Goal: Task Accomplishment & Management: Manage account settings

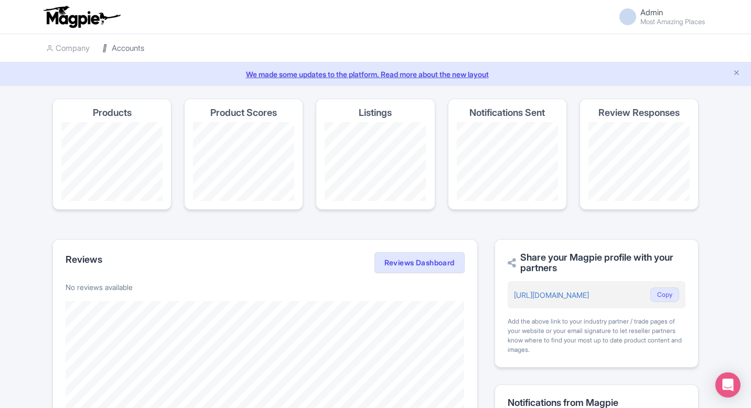
click at [130, 46] on link "Accounts" at bounding box center [123, 48] width 42 height 29
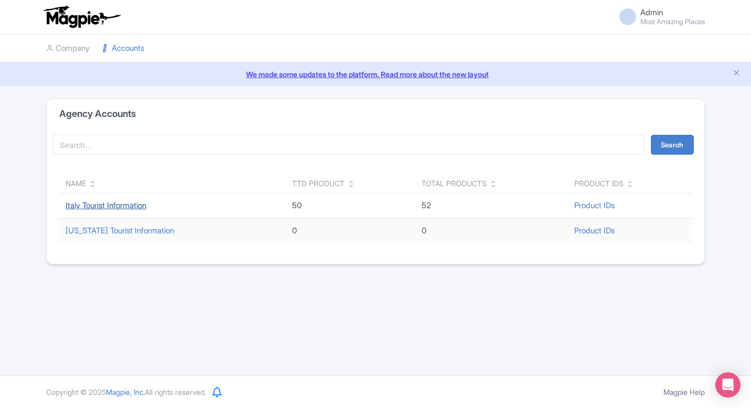
click at [106, 207] on link "Italy Tourist Information" at bounding box center [106, 205] width 81 height 10
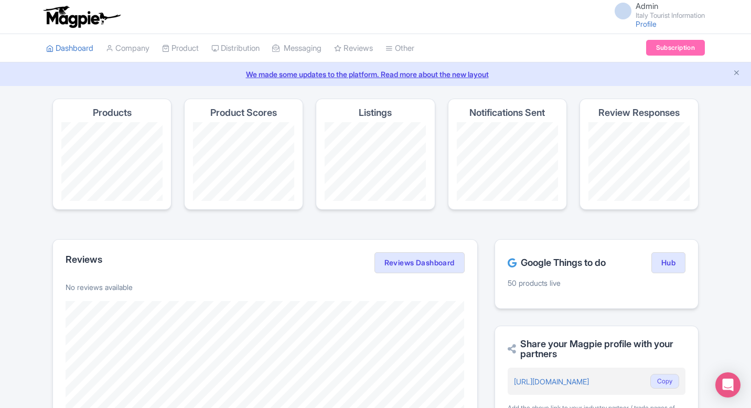
click at [666, 273] on div "Google Things to do Hub" at bounding box center [597, 262] width 178 height 21
click at [670, 263] on link "Hub" at bounding box center [668, 262] width 34 height 21
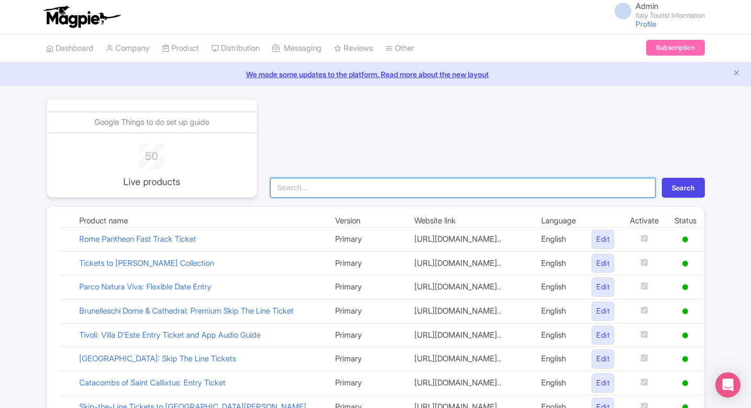
click at [383, 189] on input "search" at bounding box center [462, 188] width 385 height 20
type input "bern"
click at [662, 178] on button "Search" at bounding box center [683, 188] width 43 height 20
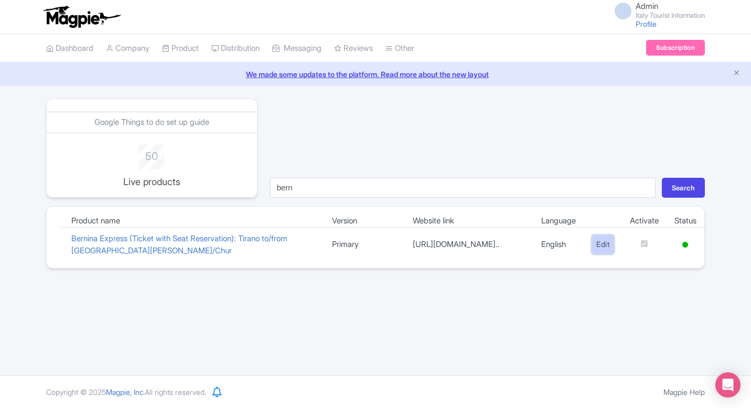
click at [603, 243] on link "Edit" at bounding box center [602, 244] width 23 height 19
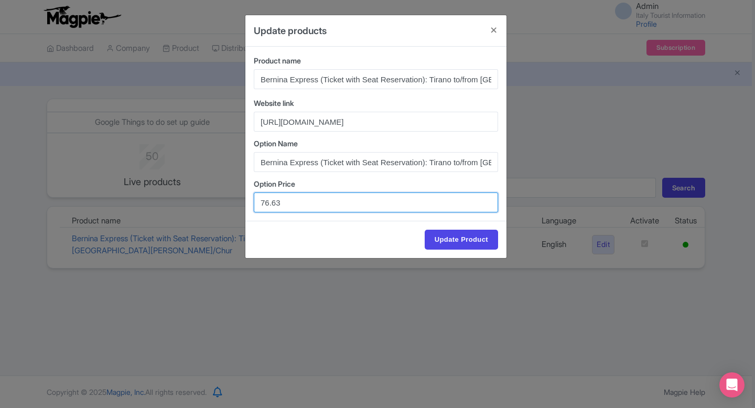
drag, startPoint x: 302, startPoint y: 203, endPoint x: 235, endPoint y: 203, distance: 66.6
click at [235, 203] on div "Update products Product name Bernina Express (Ticket with Seat Reservation): Ti…" at bounding box center [377, 204] width 755 height 408
paste input "78"
type input "76.78"
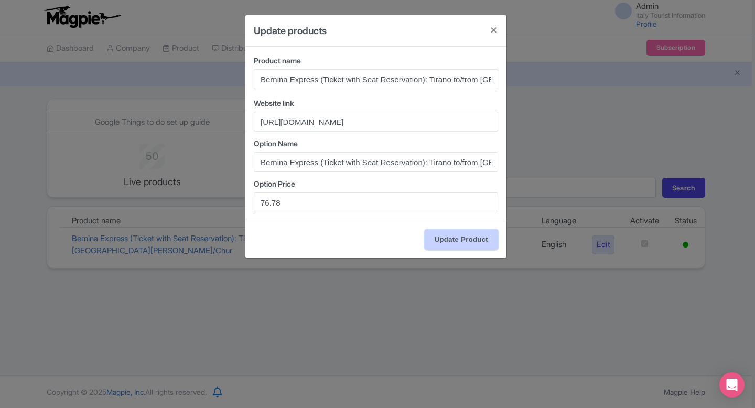
click at [443, 235] on input "Update Product" at bounding box center [461, 240] width 73 height 20
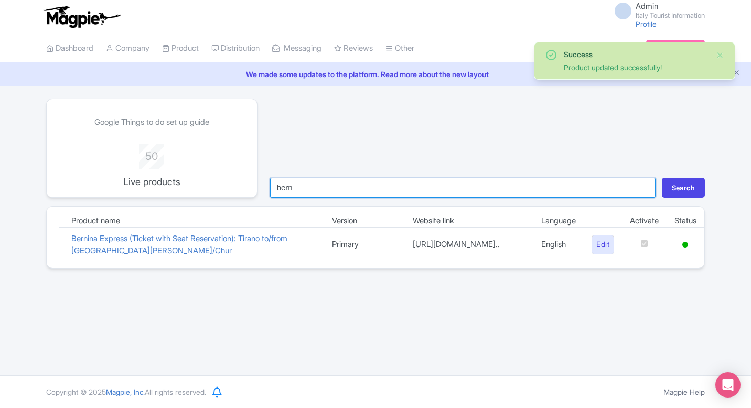
click at [481, 189] on input "bern" at bounding box center [462, 188] width 385 height 20
type input "col"
click at [662, 178] on button "Search" at bounding box center [683, 188] width 43 height 20
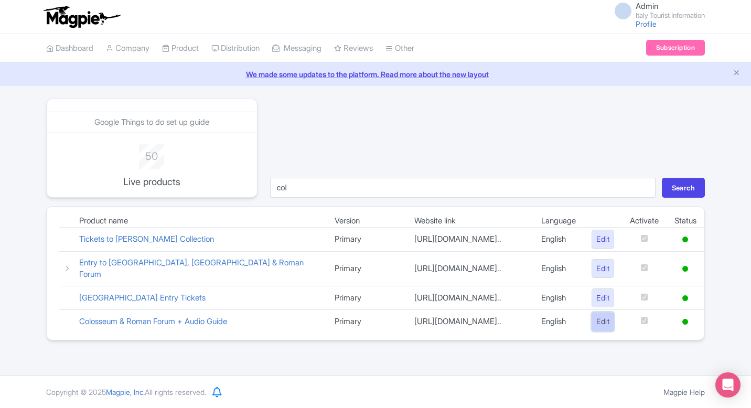
click at [595, 331] on link "Edit" at bounding box center [602, 321] width 23 height 19
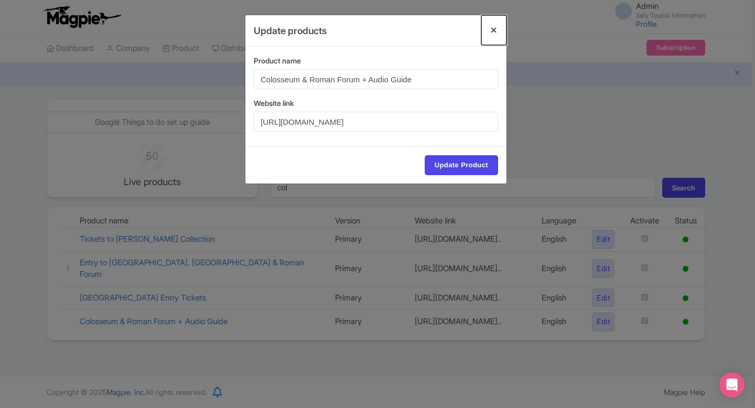
click at [493, 38] on button "Close" at bounding box center [493, 30] width 25 height 30
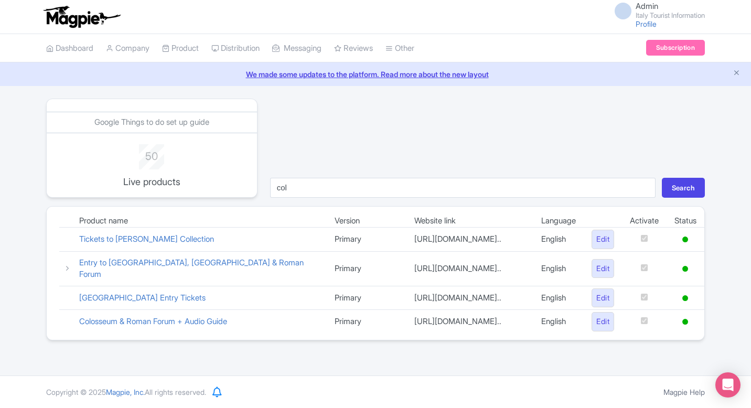
click at [647, 333] on td at bounding box center [644, 322] width 45 height 24
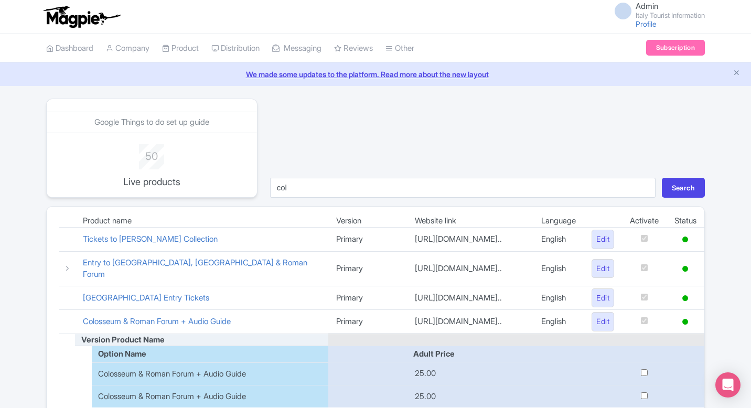
scroll to position [83, 0]
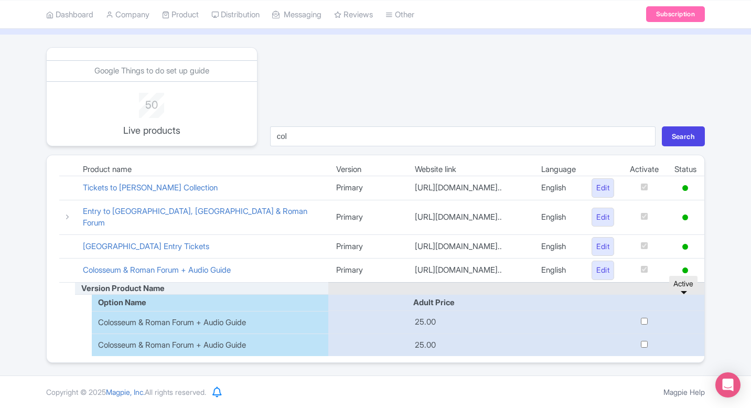
click at [686, 267] on icon at bounding box center [685, 270] width 6 height 6
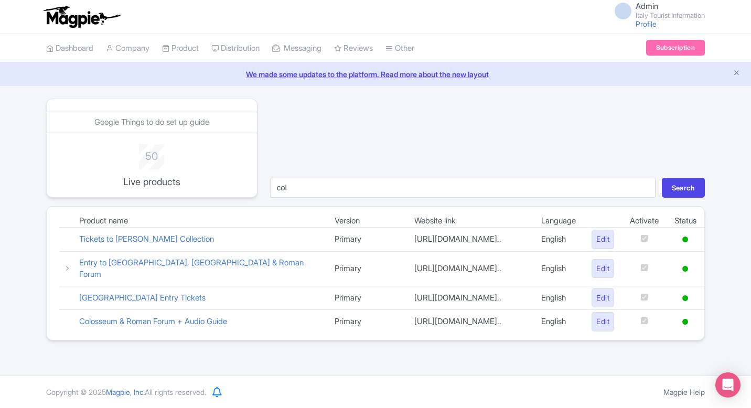
scroll to position [9, 0]
click at [683, 333] on td at bounding box center [685, 322] width 38 height 24
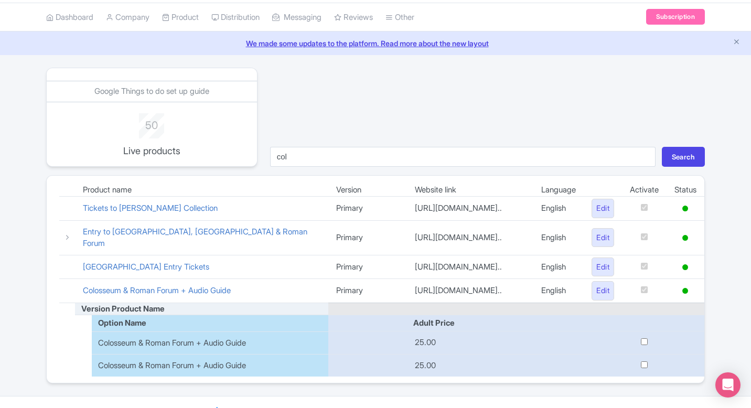
scroll to position [25, 0]
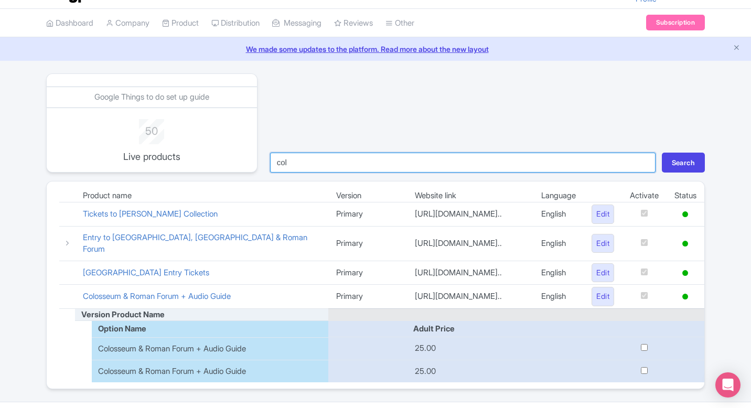
click at [643, 163] on input "col" at bounding box center [462, 163] width 385 height 20
type input "qc"
click at [662, 153] on button "Search" at bounding box center [683, 163] width 43 height 20
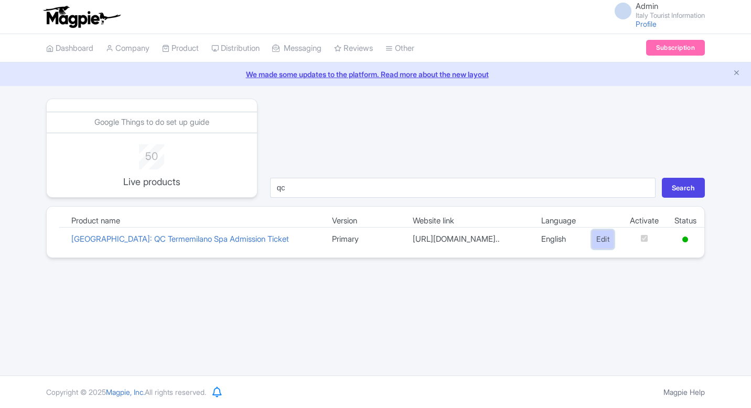
click at [591, 239] on link "Edit" at bounding box center [602, 239] width 23 height 19
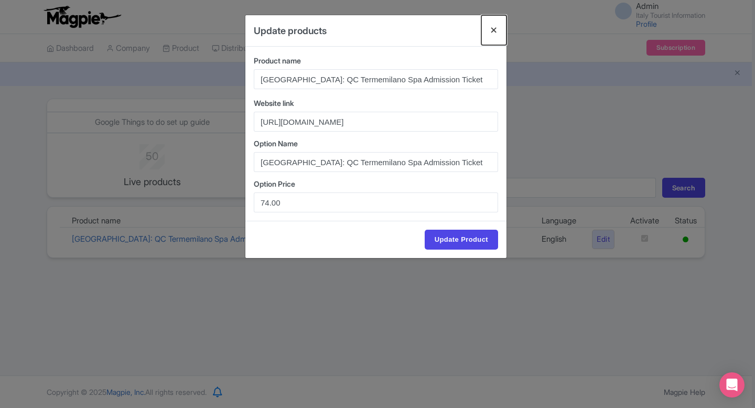
click at [490, 26] on button "Close" at bounding box center [493, 30] width 25 height 30
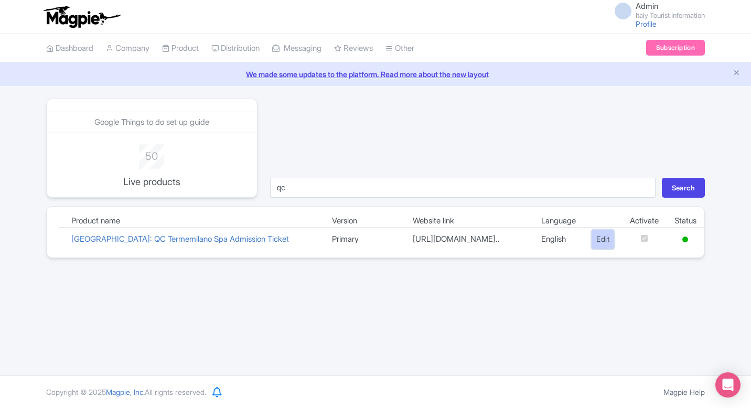
click at [609, 240] on link "Edit" at bounding box center [602, 239] width 23 height 19
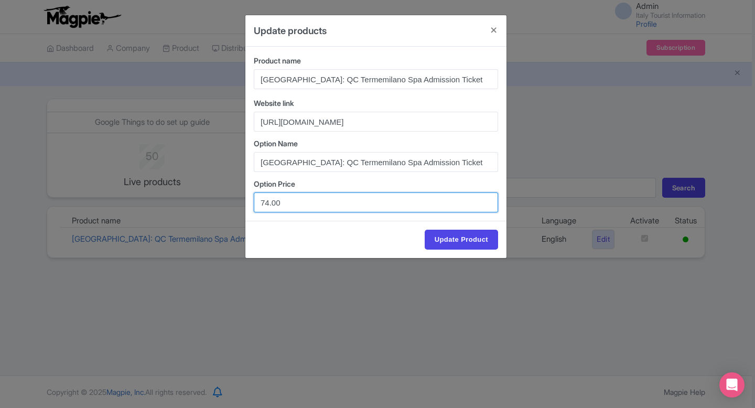
click at [267, 202] on input "74.00" at bounding box center [376, 202] width 244 height 20
type input "72.00"
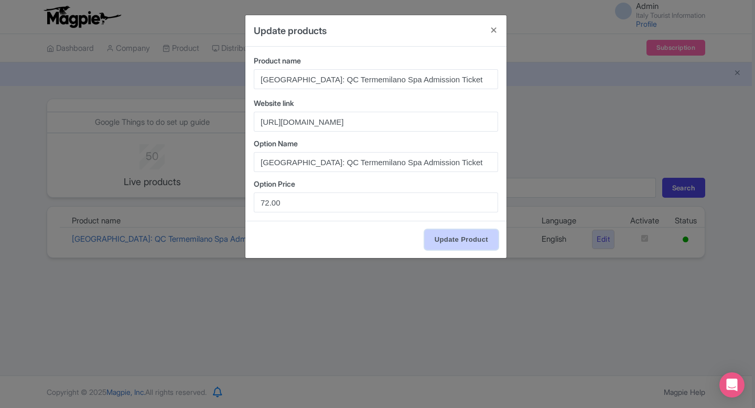
click at [443, 238] on input "Update Product" at bounding box center [461, 240] width 73 height 20
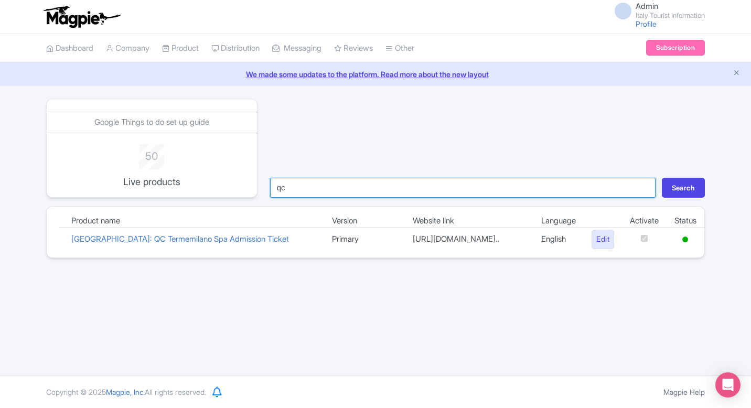
click at [379, 183] on input "qc" at bounding box center [462, 188] width 385 height 20
type input "bru"
click at [662, 178] on button "Search" at bounding box center [683, 188] width 43 height 20
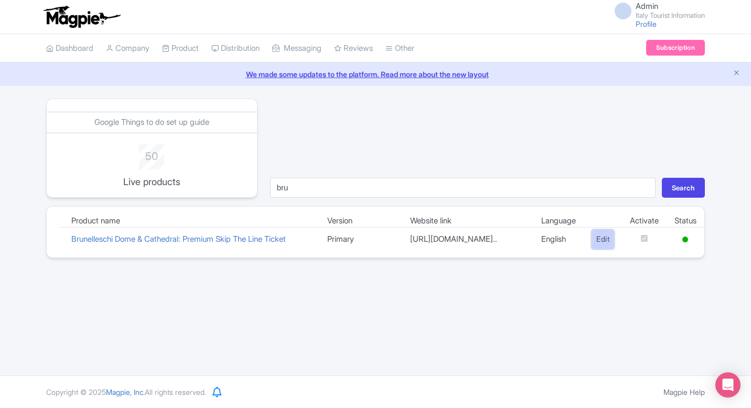
click at [592, 247] on link "Edit" at bounding box center [602, 239] width 23 height 19
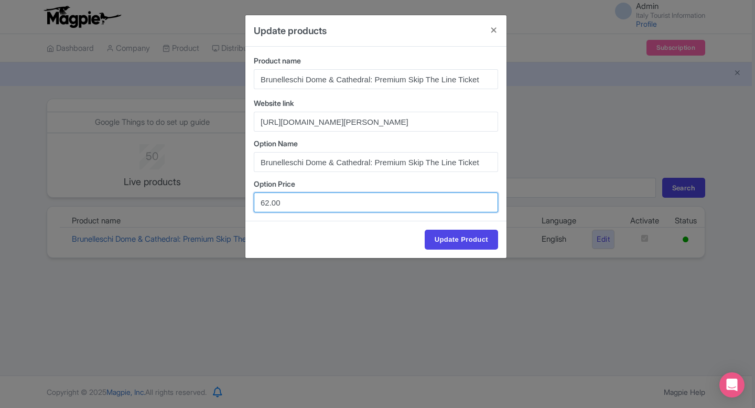
drag, startPoint x: 286, startPoint y: 203, endPoint x: 242, endPoint y: 203, distance: 44.0
click at [242, 203] on div "Update products Product name Brunelleschi Dome & Cathedral: Premium Skip The Li…" at bounding box center [377, 204] width 755 height 408
paste input "52.2"
type input "52.20"
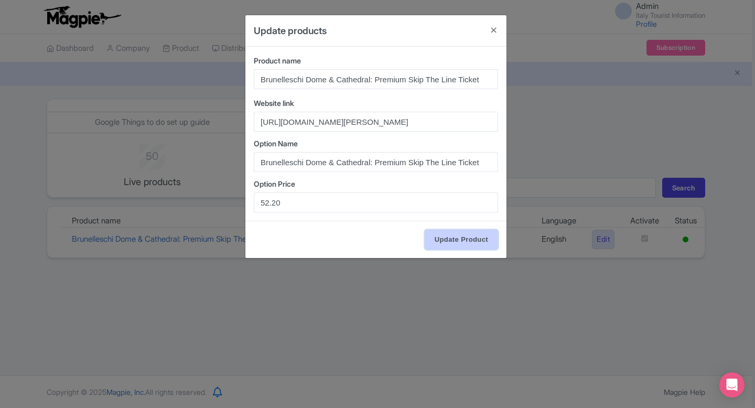
click at [435, 239] on input "Update Product" at bounding box center [461, 240] width 73 height 20
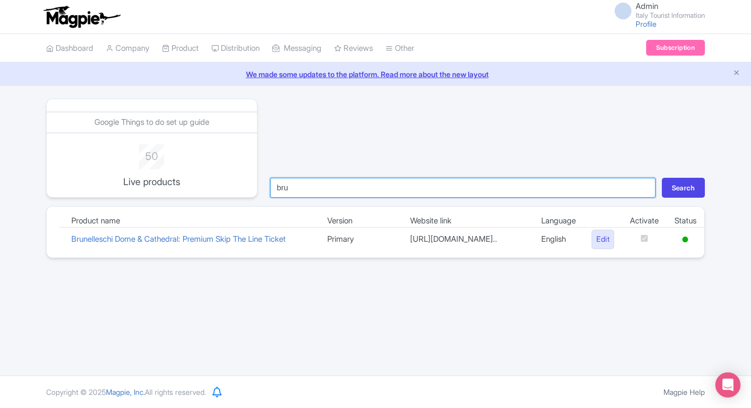
click at [374, 191] on input "bru" at bounding box center [462, 188] width 385 height 20
type input "tao"
click at [662, 178] on button "Search" at bounding box center [683, 188] width 43 height 20
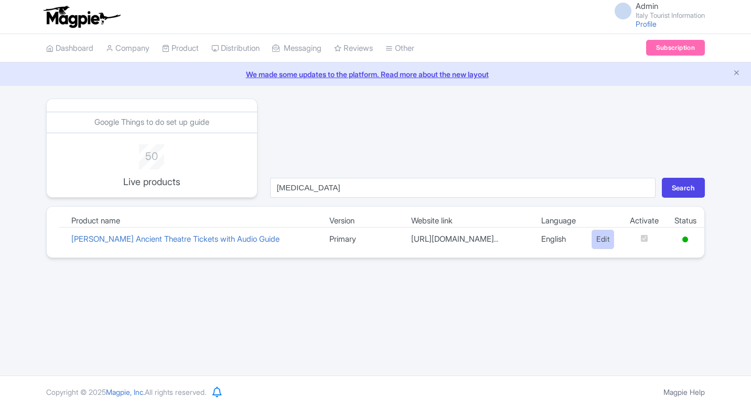
click at [610, 249] on link "Edit" at bounding box center [602, 239] width 23 height 19
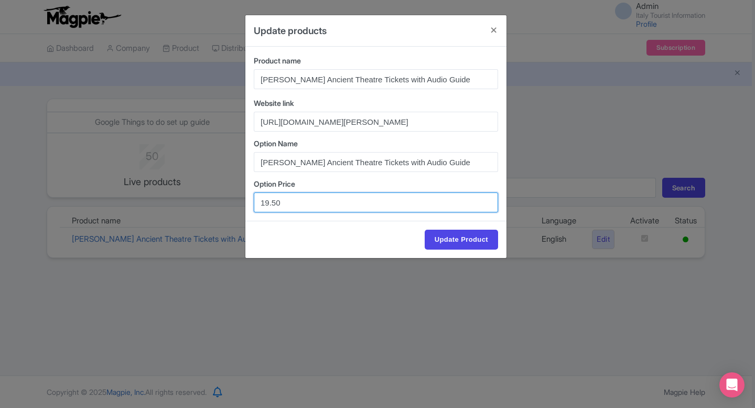
drag, startPoint x: 285, startPoint y: 202, endPoint x: 228, endPoint y: 202, distance: 57.1
click at [228, 202] on div "Update products Product name [PERSON_NAME] Ancient Theatre Tickets with Audio G…" at bounding box center [377, 204] width 755 height 408
paste input "9"
type input "19.90"
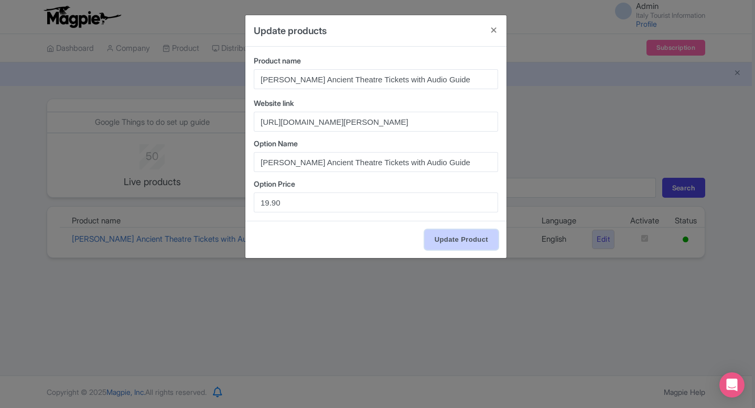
click at [441, 236] on input "Update Product" at bounding box center [461, 240] width 73 height 20
